Goal: Check status

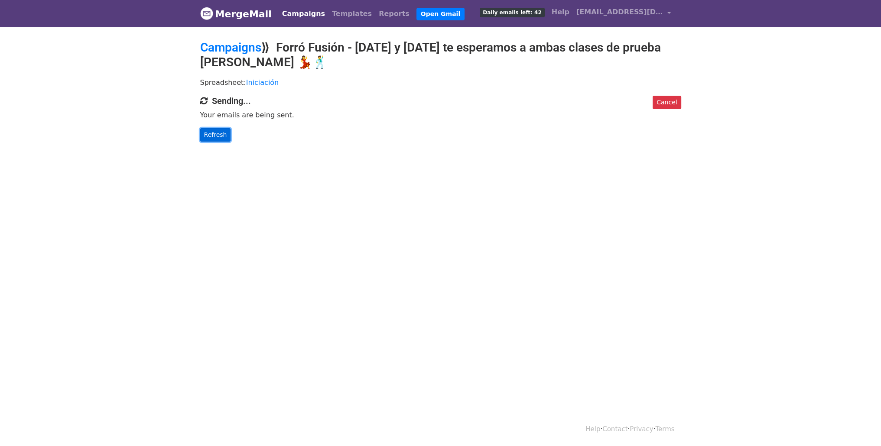
click at [220, 128] on link "Refresh" at bounding box center [215, 134] width 31 height 13
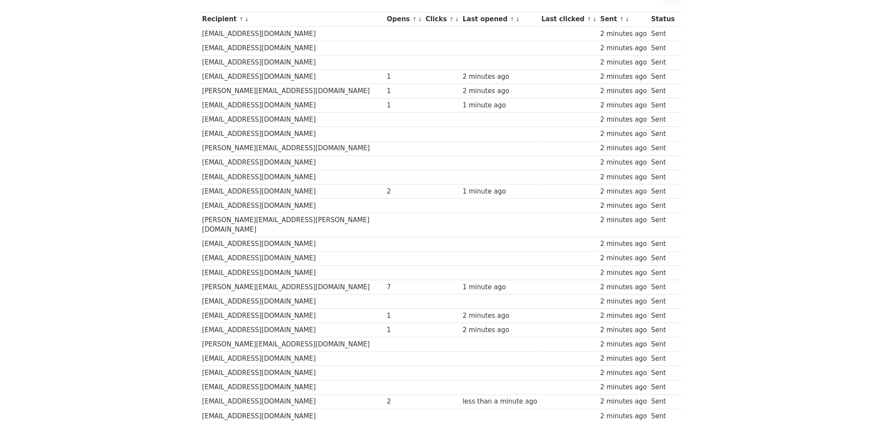
scroll to position [120, 0]
